Goal: Check status

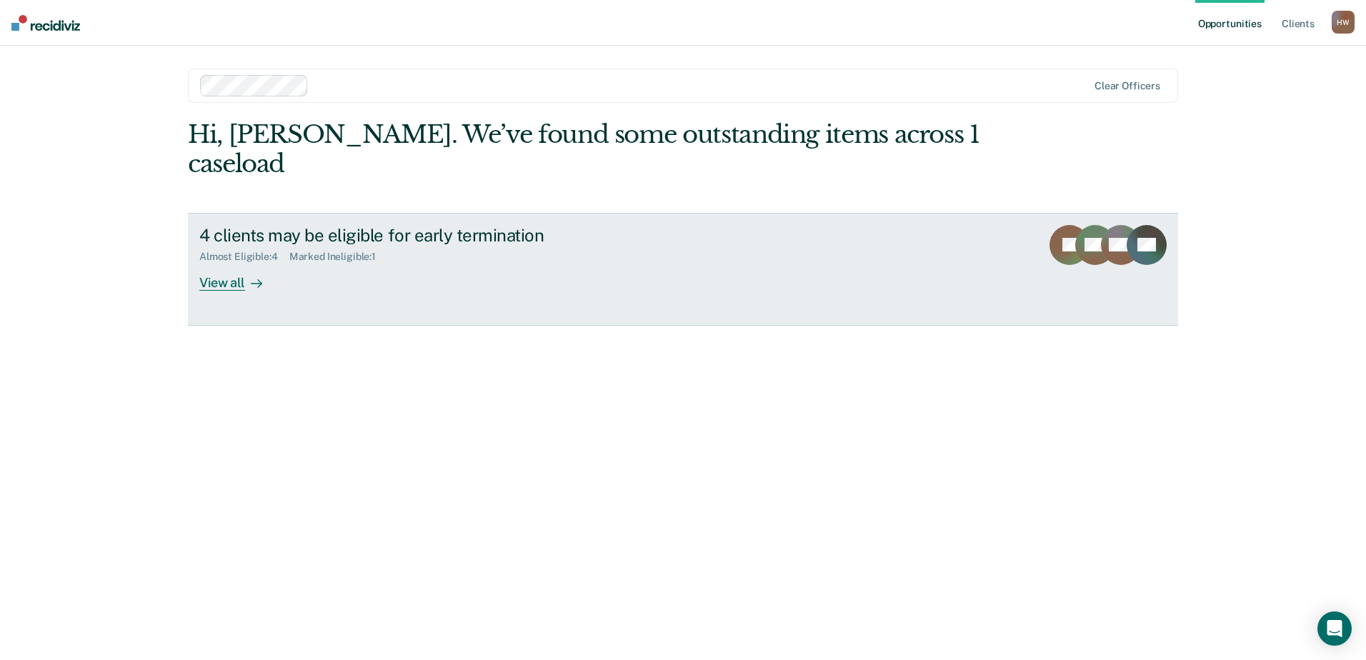
click at [216, 245] on div "Almost Eligible : 4 Marked Ineligible : 1" at bounding box center [450, 254] width 502 height 18
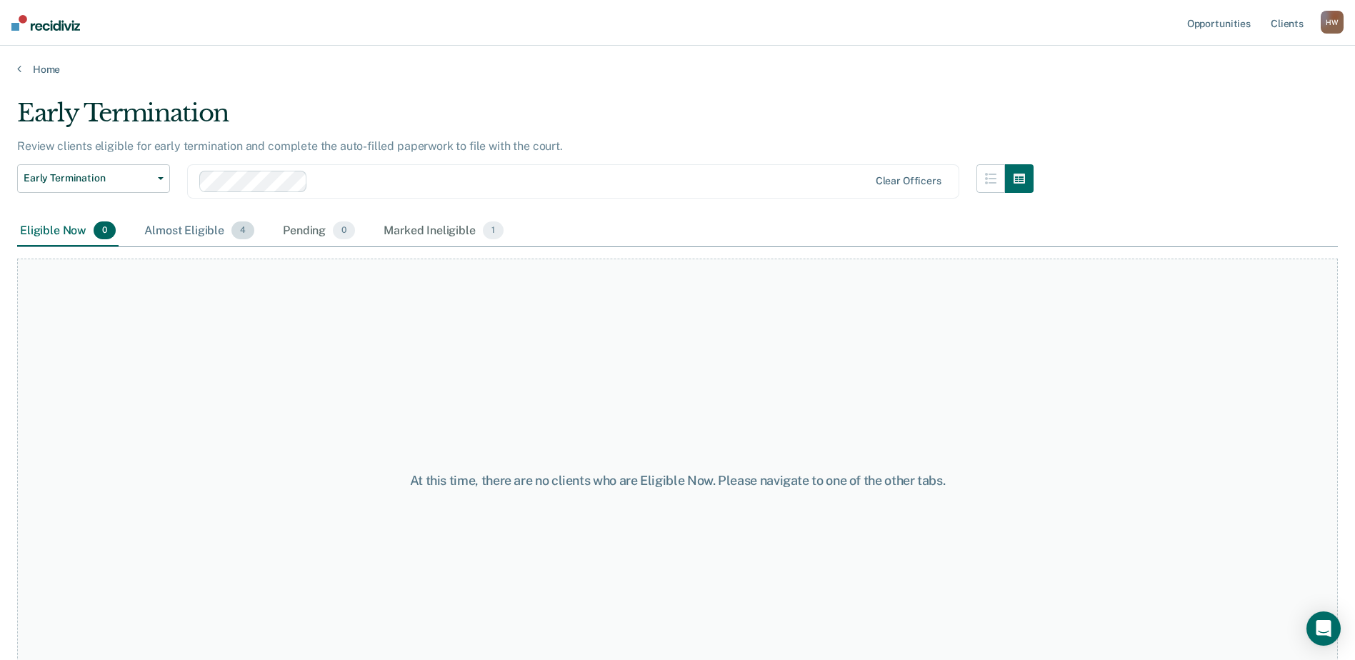
click at [175, 228] on div "Almost Eligible 4" at bounding box center [199, 231] width 116 height 31
